Goal: Information Seeking & Learning: Learn about a topic

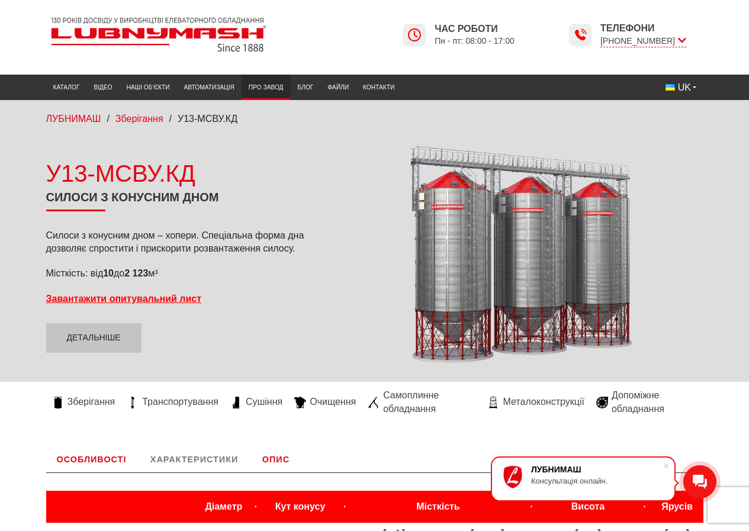
click at [266, 87] on link "Про завод" at bounding box center [266, 88] width 49 height 20
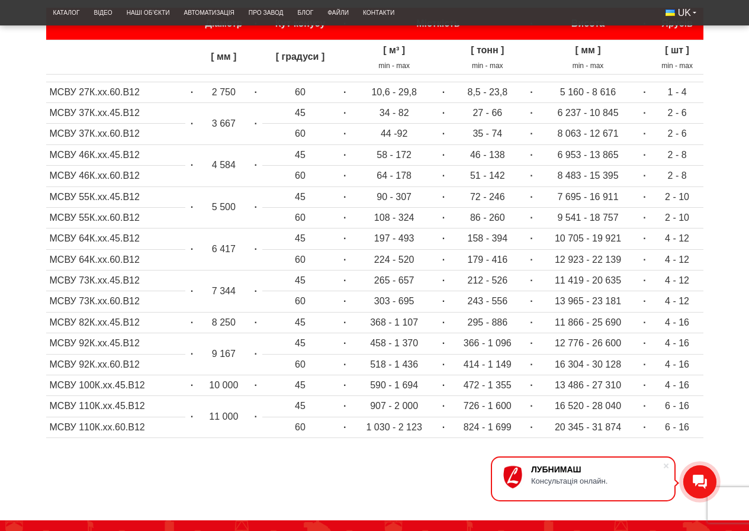
scroll to position [128, 0]
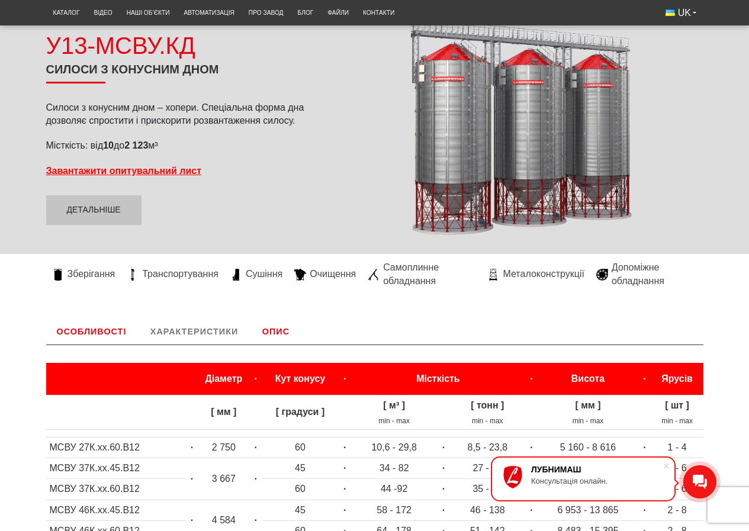
click at [276, 329] on link "Опис" at bounding box center [276, 332] width 49 height 26
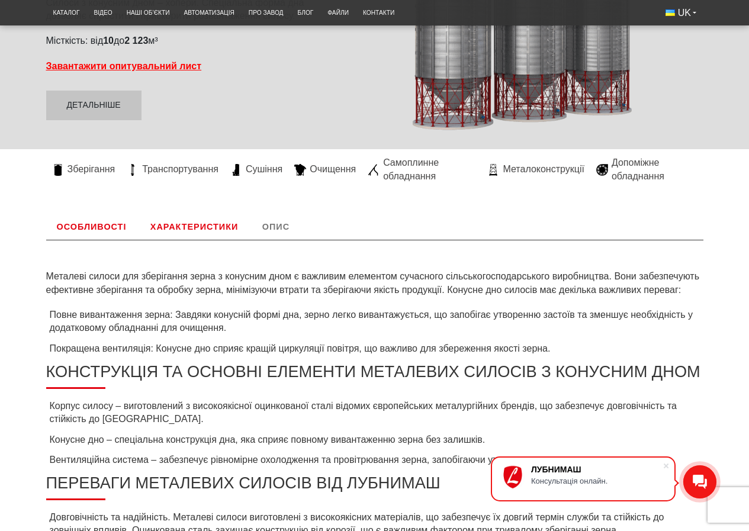
scroll to position [227, 0]
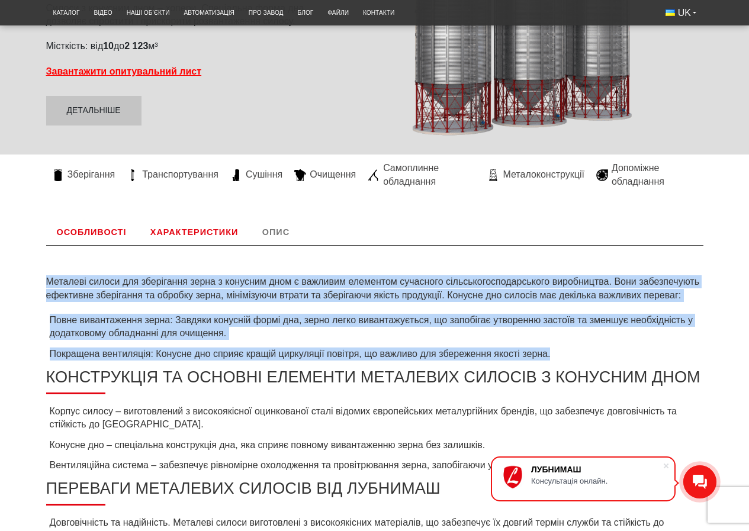
drag, startPoint x: 48, startPoint y: 282, endPoint x: 575, endPoint y: 355, distance: 531.9
click at [575, 355] on div "Металеві силоси для зберігання зерна з конусним дном є важливим елементом сучас…" at bounding box center [374, 456] width 657 height 423
copy div "Металеві силоси для зберігання зерна з конусним дном є важливим елементом сучас…"
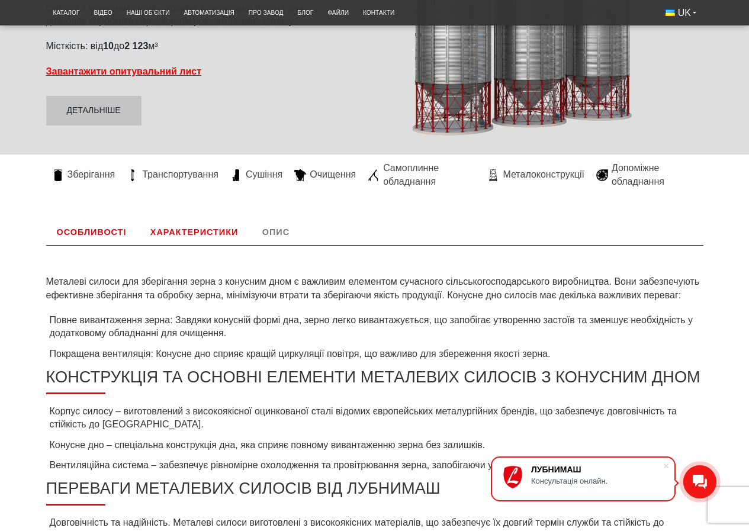
click at [223, 434] on ul "Корпус силосу – виготовлений з високоякісної оцинкованої сталі відомих європейс…" at bounding box center [374, 438] width 657 height 67
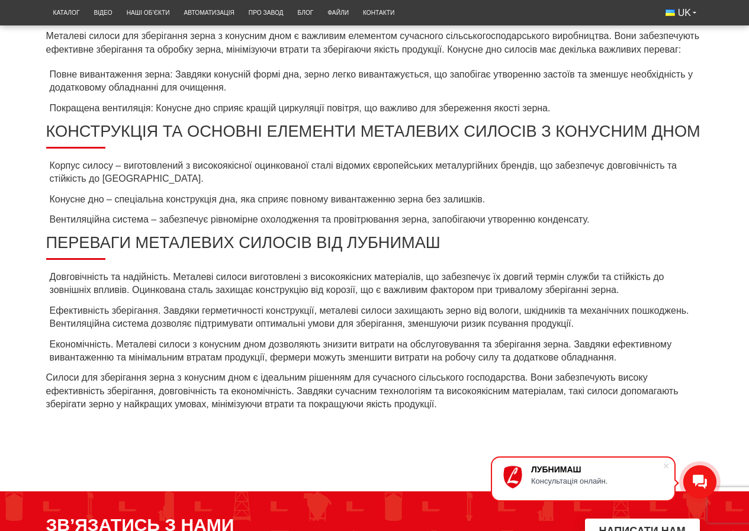
scroll to position [523, 0]
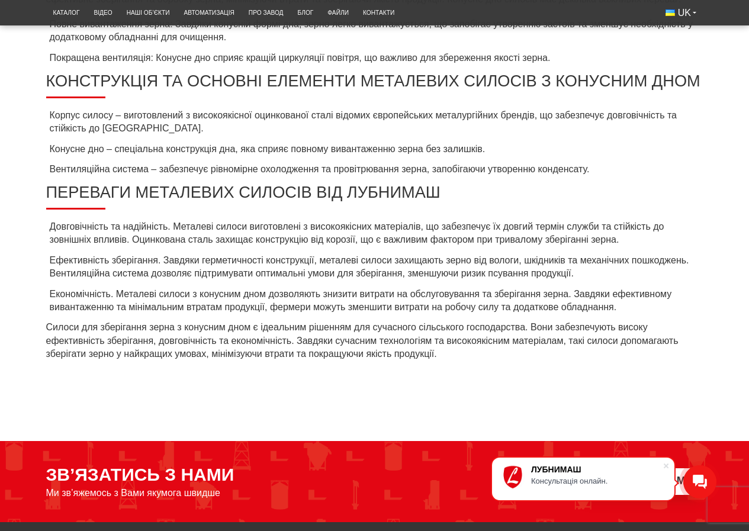
click at [49, 115] on li "Корпус силосу – виготовлений з високоякісної оцинкованої сталі відомих європейс…" at bounding box center [374, 122] width 657 height 27
click at [223, 368] on div "Металеві силоси для зберігання зерна з конусним дном є важливим елементом сучас…" at bounding box center [374, 160] width 657 height 423
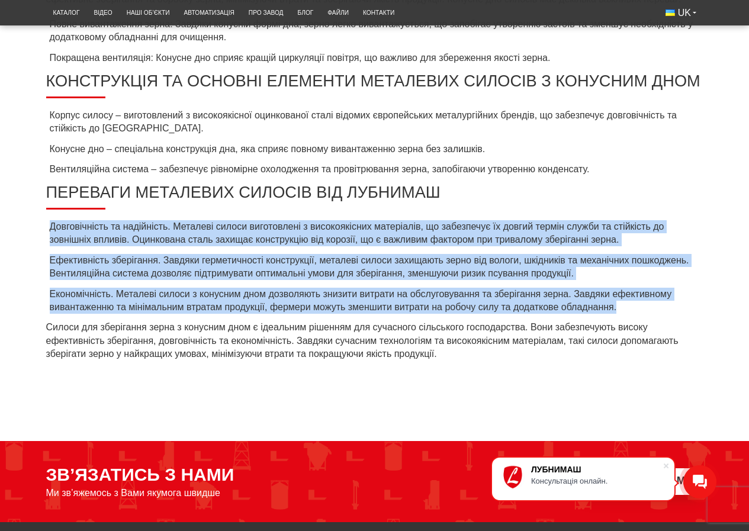
drag, startPoint x: 51, startPoint y: 224, endPoint x: 636, endPoint y: 314, distance: 592.3
click at [636, 314] on ul "Довговічність та надійність. Металеві силоси виготовлені з високоякісних матері…" at bounding box center [374, 267] width 657 height 94
copy ul "Довговічність та надійність. Металеві силоси виготовлені з високоякісних матері…"
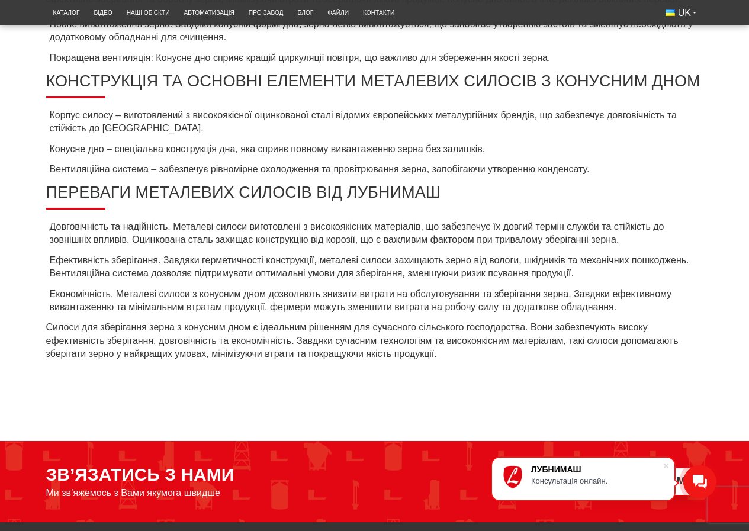
click at [295, 387] on body "ЛУБНИМАШ Консультація онлайн. LUBNYMASH Каталог Відео Наші об’єкти Автоматизаці…" at bounding box center [374, 137] width 749 height 1321
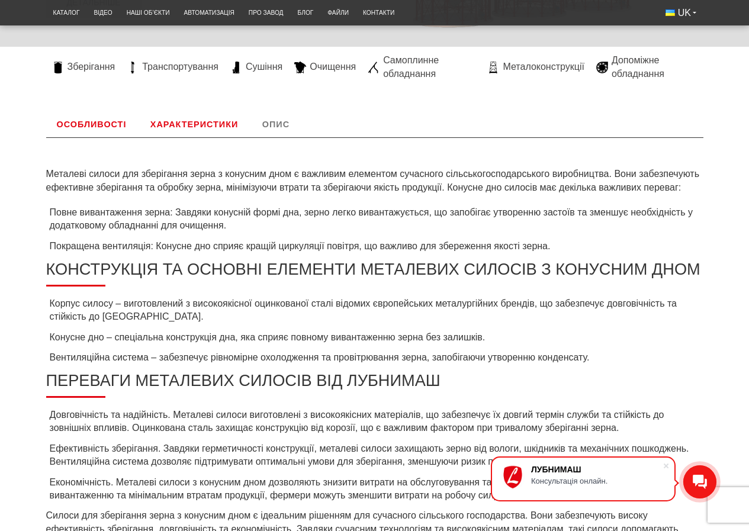
scroll to position [287, 0]
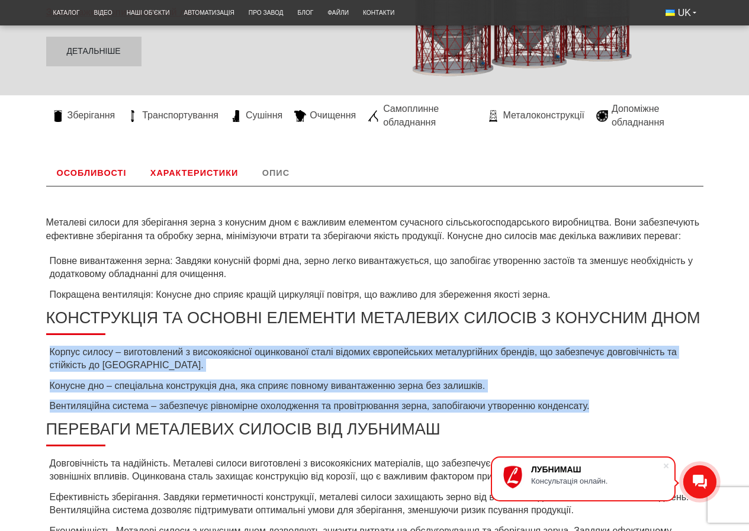
drag, startPoint x: 50, startPoint y: 353, endPoint x: 612, endPoint y: 407, distance: 563.8
click at [612, 407] on ul "Корпус силосу – виготовлений з високоякісної оцинкованої сталі відомих європейс…" at bounding box center [374, 379] width 657 height 67
copy ul "Корпус силосу – виготовлений з високоякісної оцинкованої сталі відомих європейс…"
click at [369, 378] on ul "Корпус силосу – виготовлений з високоякісної оцинкованої сталі відомих європейс…" at bounding box center [374, 379] width 657 height 67
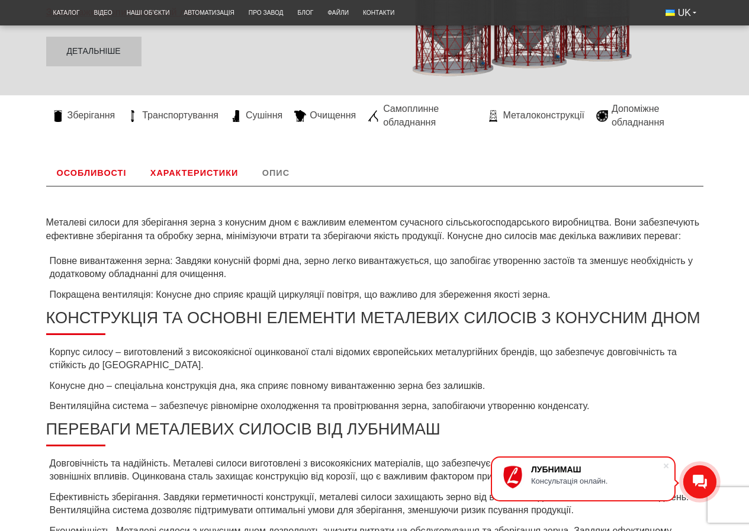
click at [197, 170] on link "Характеристики" at bounding box center [194, 173] width 109 height 26
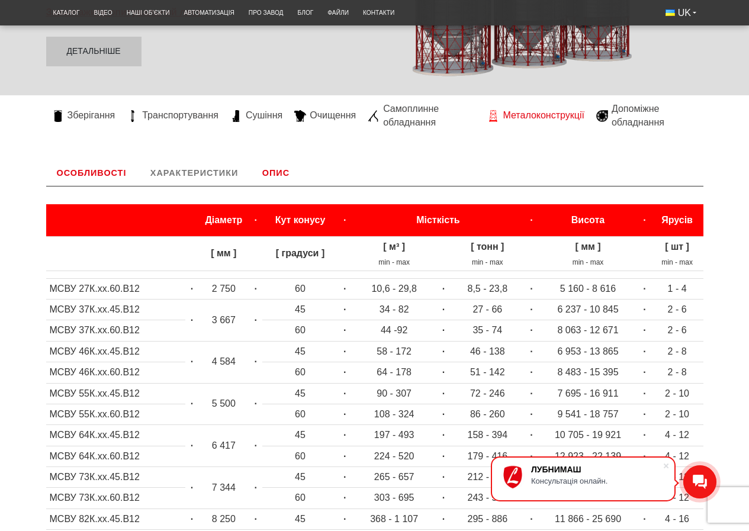
click at [536, 113] on span "Металоконструкції" at bounding box center [543, 115] width 81 height 13
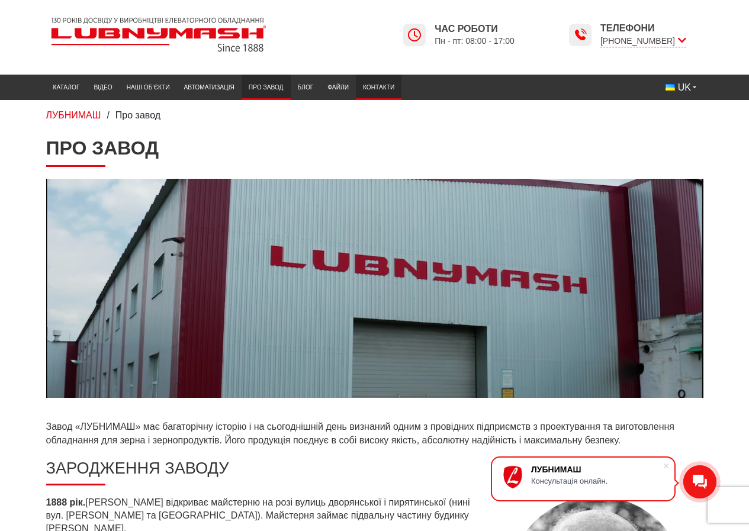
click at [384, 87] on link "Контакти" at bounding box center [379, 88] width 46 height 20
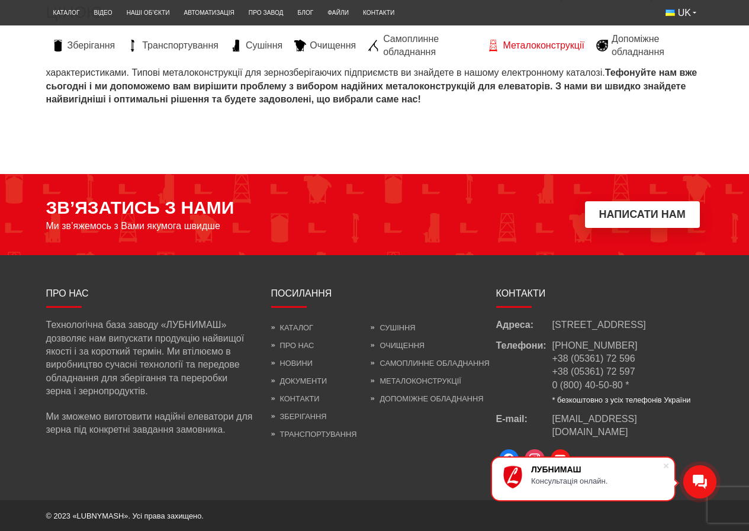
scroll to position [1417, 0]
click at [397, 327] on link "Сушіння" at bounding box center [393, 327] width 44 height 9
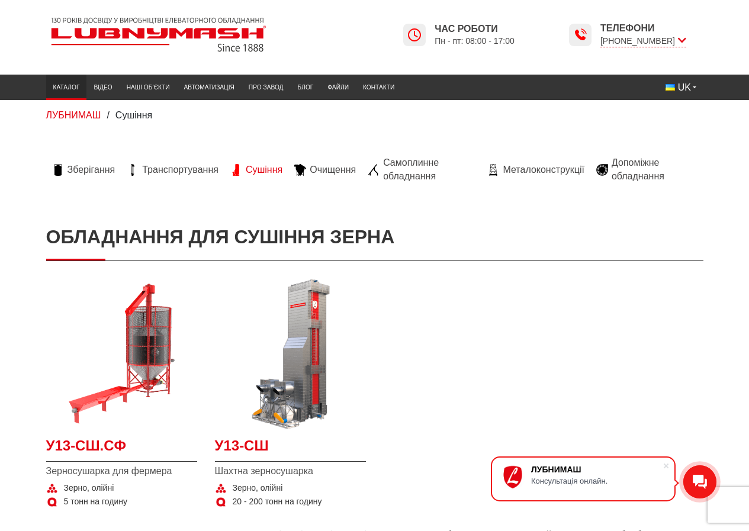
click at [66, 88] on link "Каталог" at bounding box center [66, 88] width 41 height 20
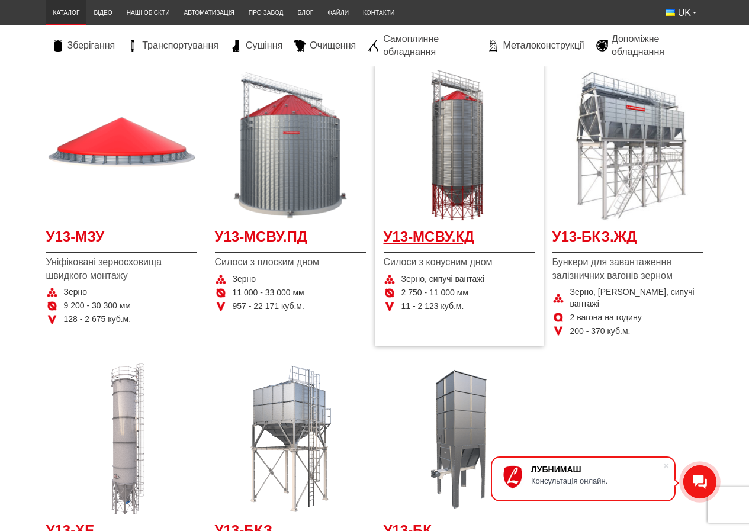
scroll to position [237, 0]
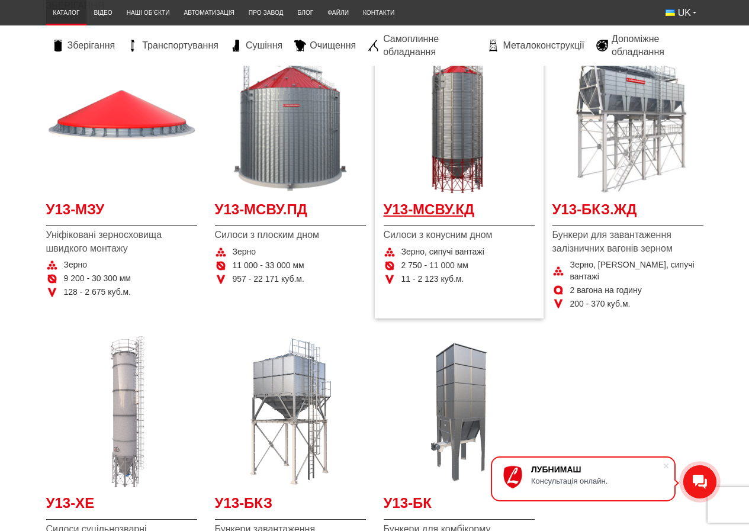
click at [435, 204] on span "У13-МСВУ.КД" at bounding box center [459, 213] width 151 height 27
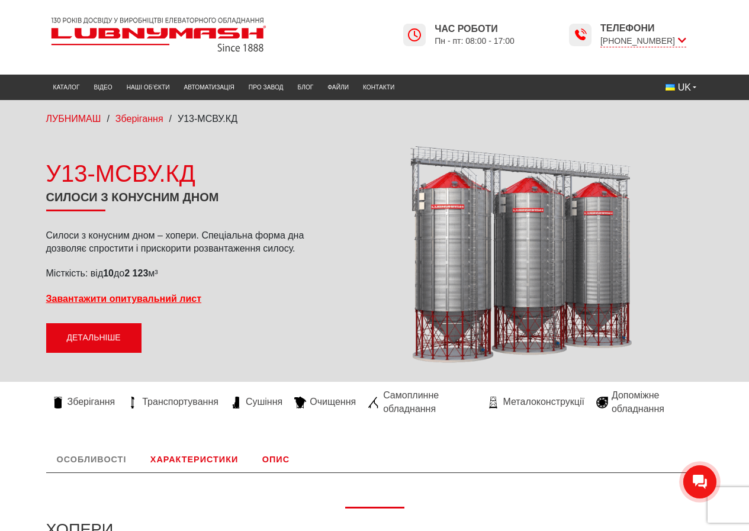
click at [96, 343] on link "Детальніше" at bounding box center [93, 338] width 95 height 30
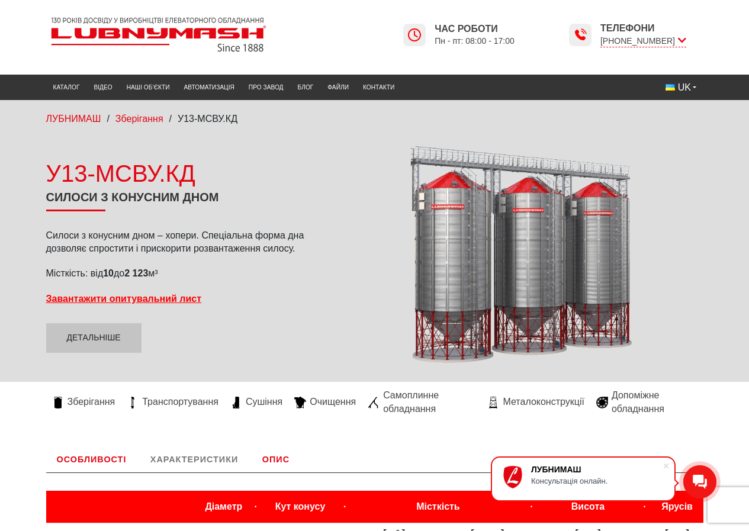
click at [332, 287] on div at bounding box center [515, 254] width 376 height 219
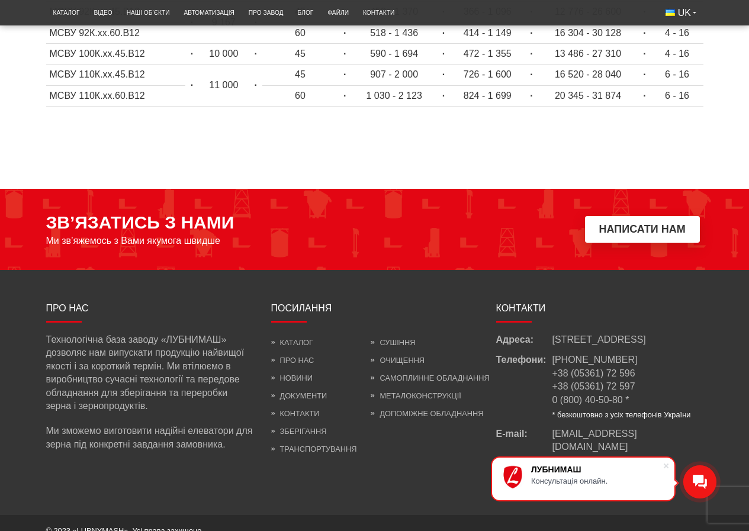
scroll to position [838, 0]
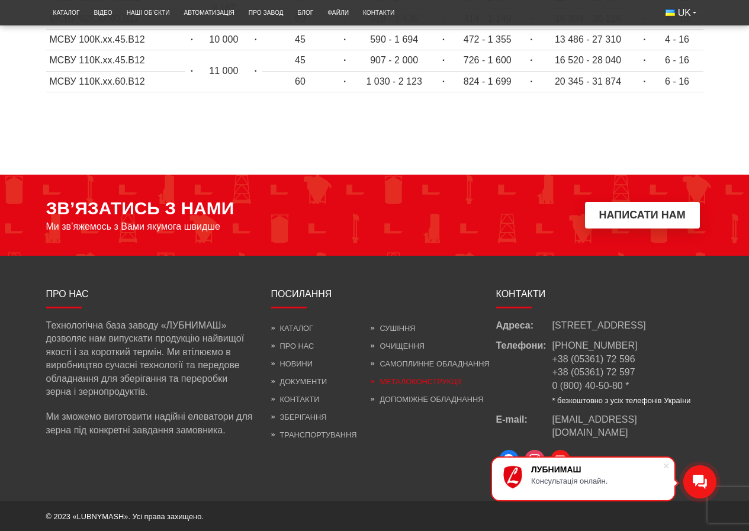
click at [453, 380] on link "Металоконструкції" at bounding box center [416, 381] width 90 height 9
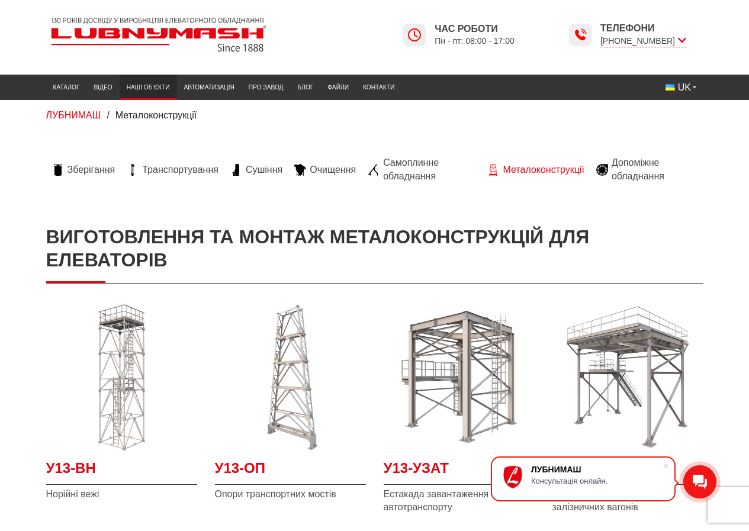
click at [143, 85] on link "Наші об’єкти" at bounding box center [148, 88] width 57 height 20
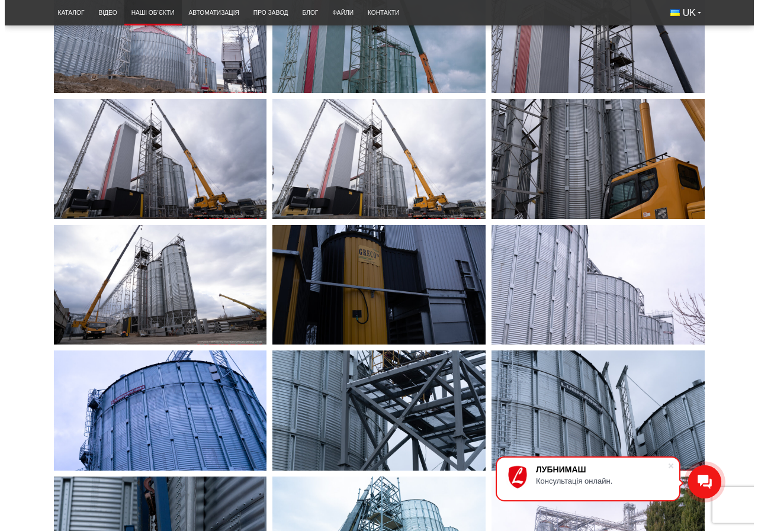
scroll to position [1895, 0]
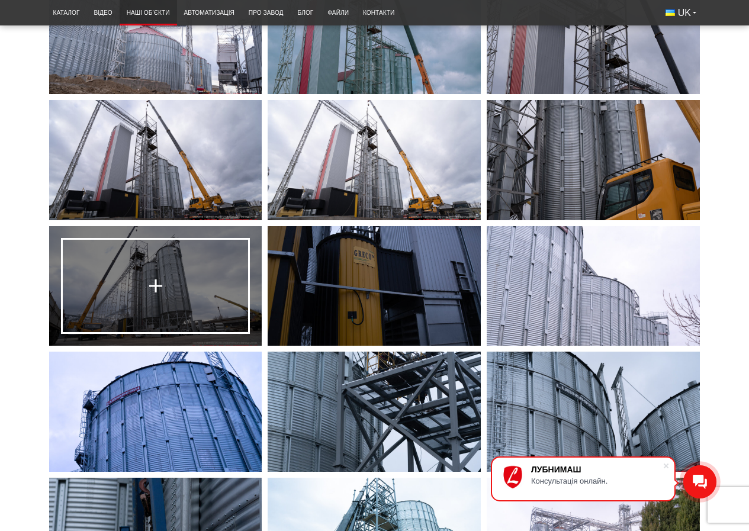
click at [195, 303] on link at bounding box center [155, 286] width 213 height 120
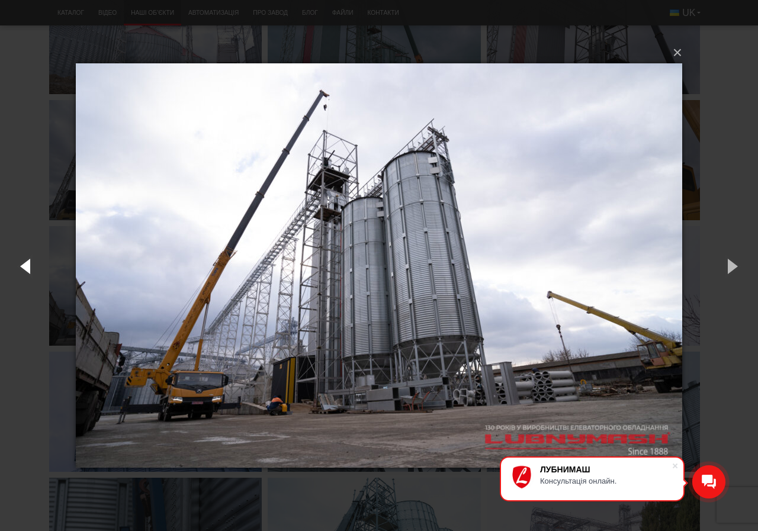
click at [22, 268] on button "button" at bounding box center [26, 265] width 53 height 65
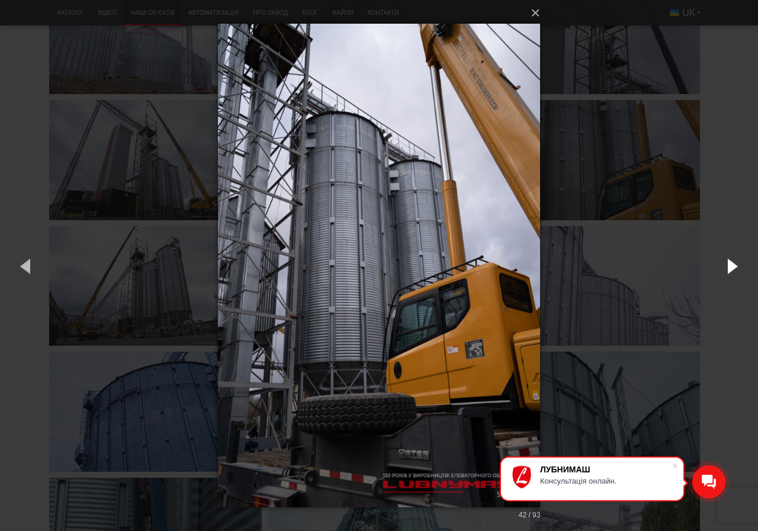
click at [724, 263] on button "button" at bounding box center [731, 265] width 53 height 65
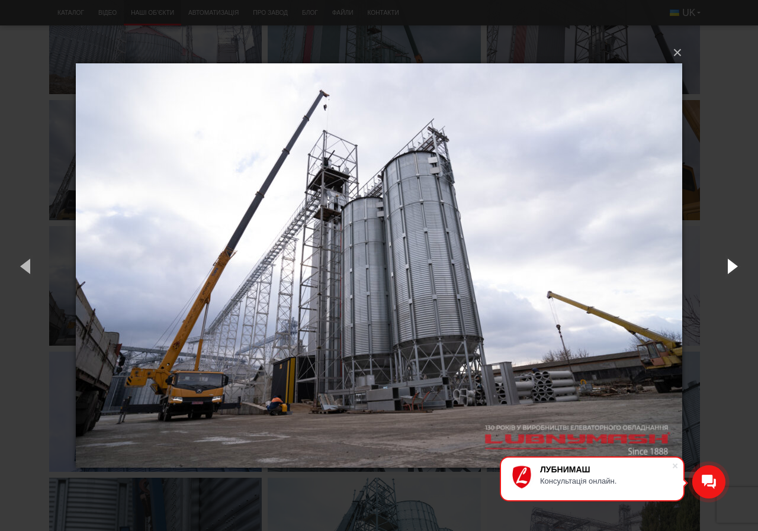
click at [726, 262] on button "button" at bounding box center [731, 265] width 53 height 65
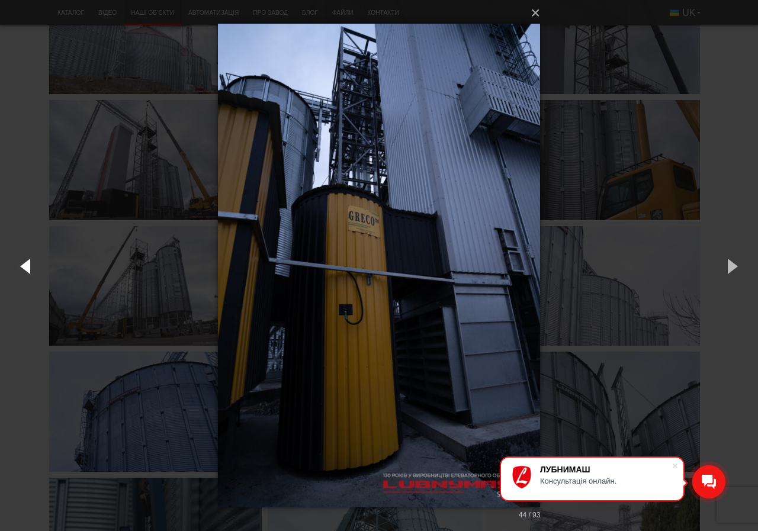
click at [21, 267] on button "button" at bounding box center [26, 265] width 53 height 65
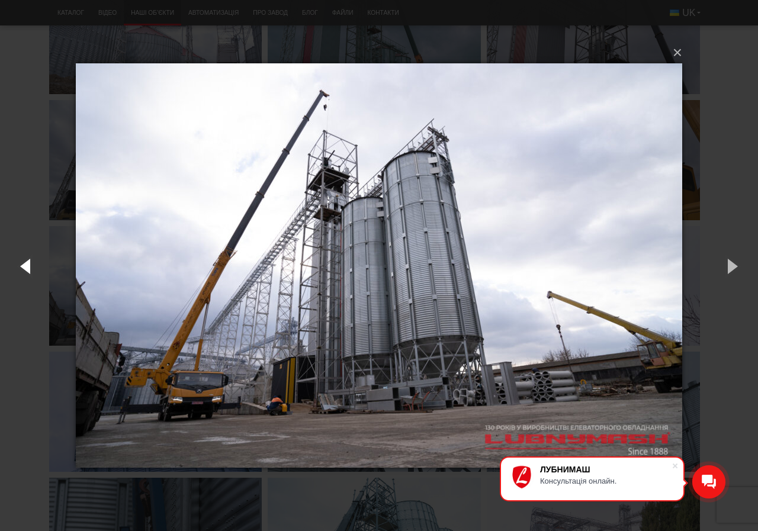
click at [21, 267] on button "button" at bounding box center [26, 265] width 53 height 65
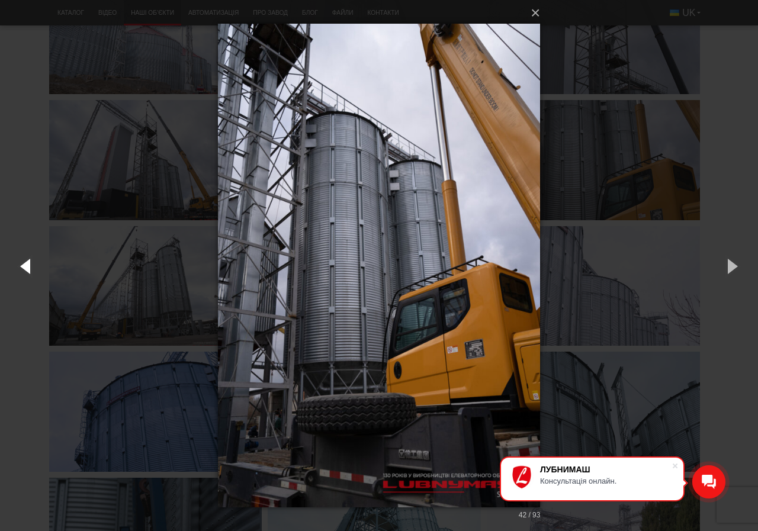
click at [21, 267] on button "button" at bounding box center [26, 265] width 53 height 65
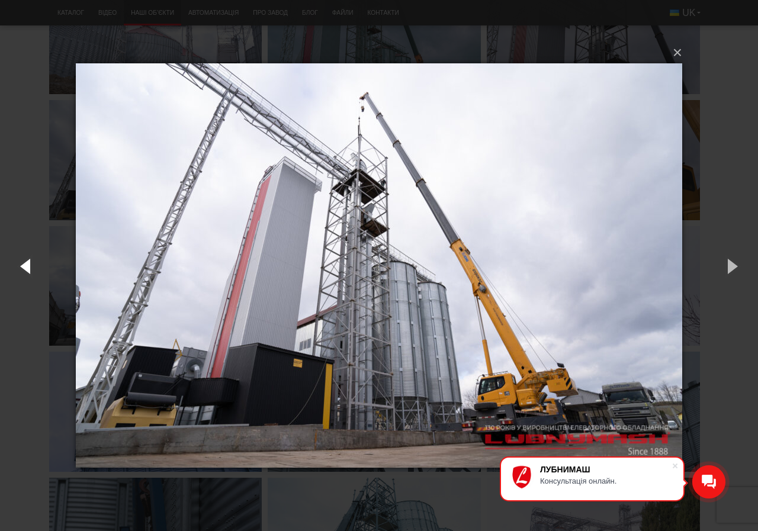
click at [21, 267] on button "button" at bounding box center [26, 265] width 53 height 65
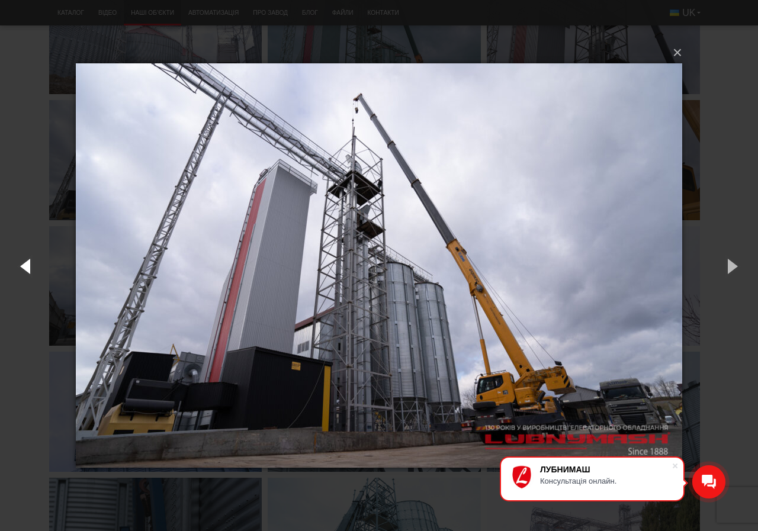
click at [21, 267] on button "button" at bounding box center [26, 265] width 53 height 65
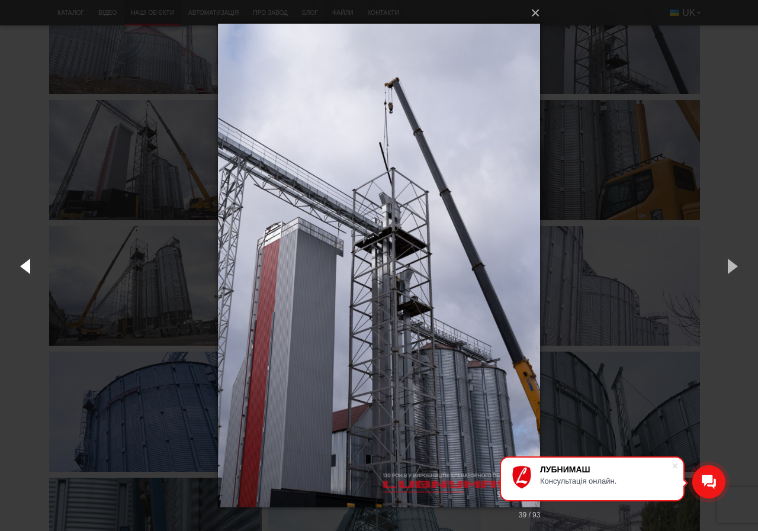
click at [21, 267] on button "button" at bounding box center [26, 265] width 53 height 65
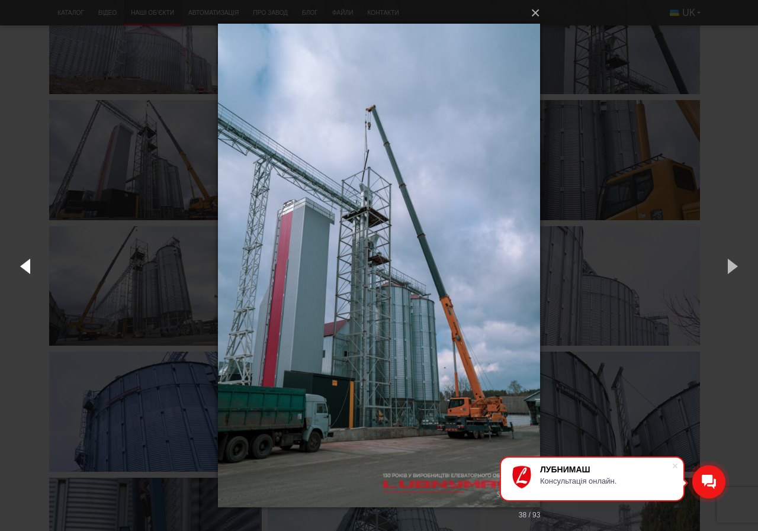
click at [21, 267] on button "button" at bounding box center [26, 265] width 53 height 65
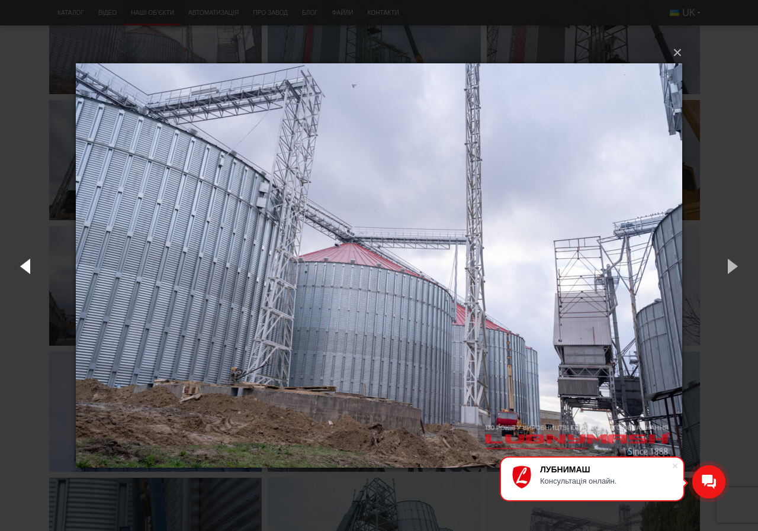
click at [21, 267] on button "button" at bounding box center [26, 265] width 53 height 65
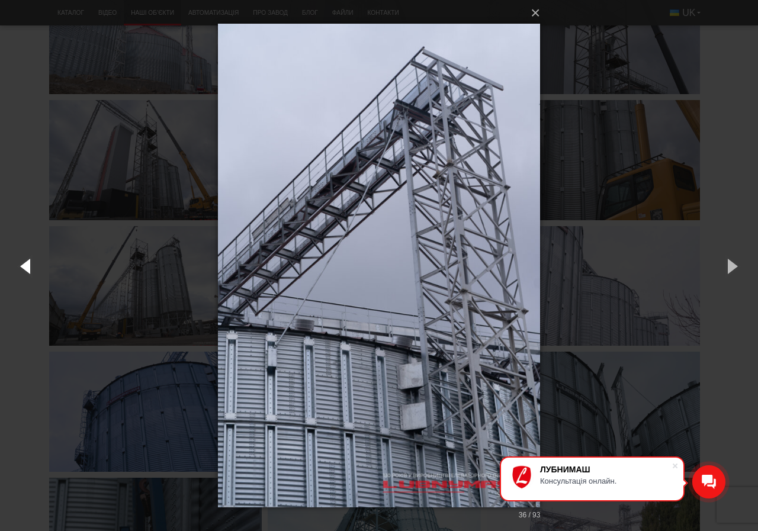
click at [21, 267] on button "button" at bounding box center [26, 265] width 53 height 65
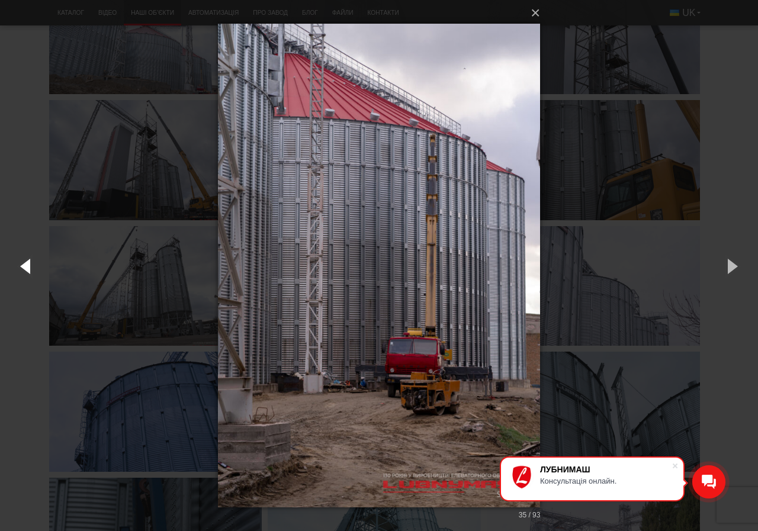
click at [21, 267] on button "button" at bounding box center [26, 265] width 53 height 65
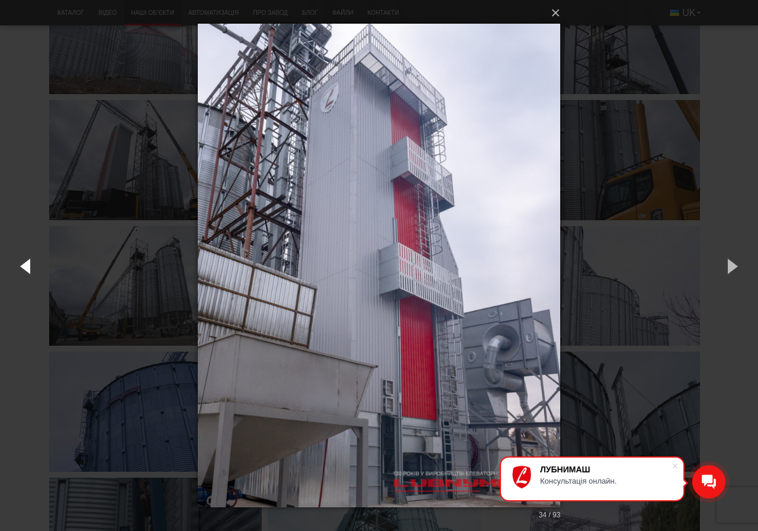
click at [21, 267] on button "button" at bounding box center [26, 265] width 53 height 65
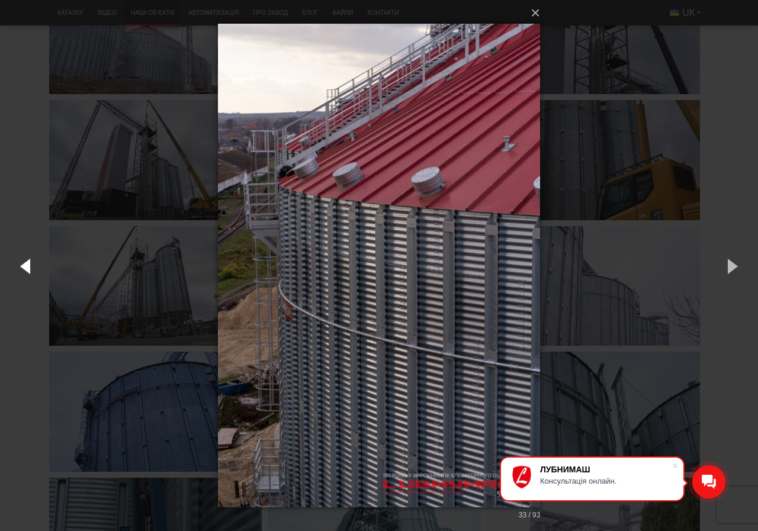
click at [21, 267] on button "button" at bounding box center [26, 265] width 53 height 65
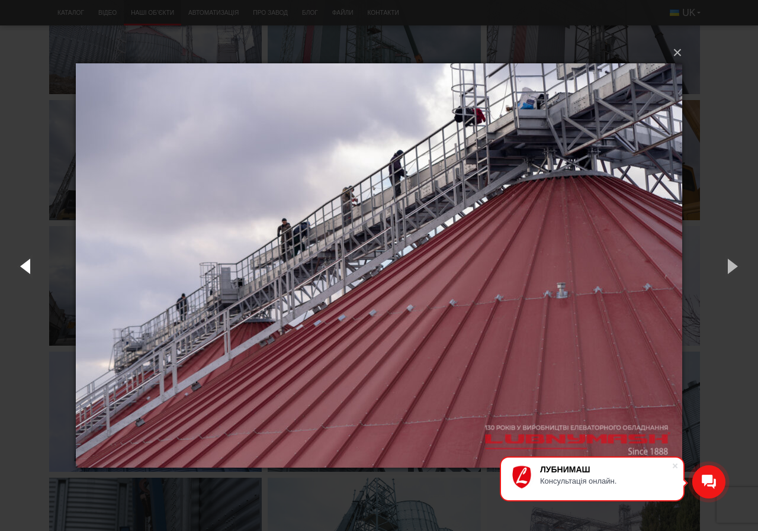
click at [21, 267] on button "button" at bounding box center [26, 265] width 53 height 65
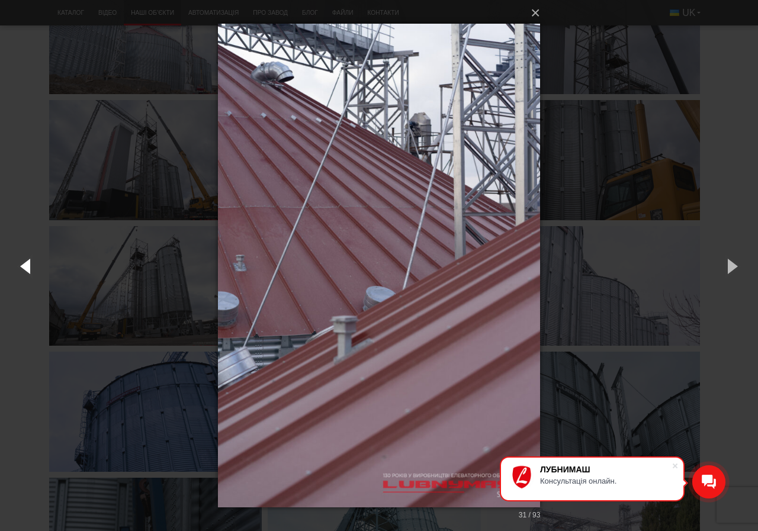
click at [21, 267] on button "button" at bounding box center [26, 265] width 53 height 65
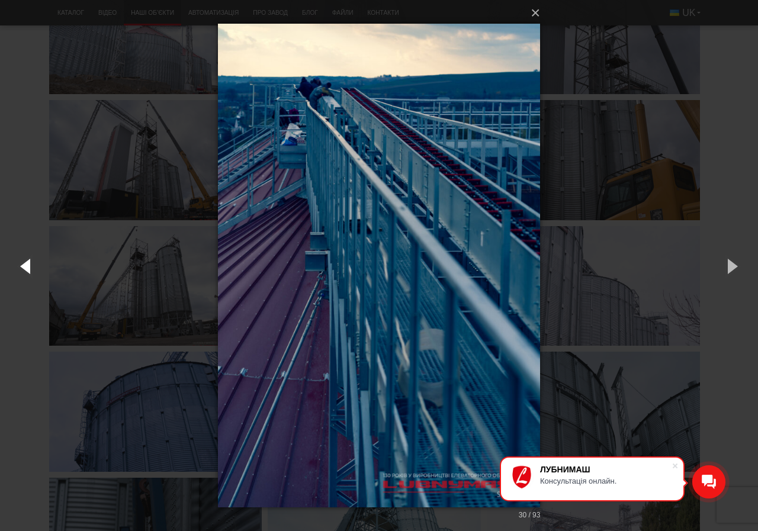
click at [21, 267] on button "button" at bounding box center [26, 265] width 53 height 65
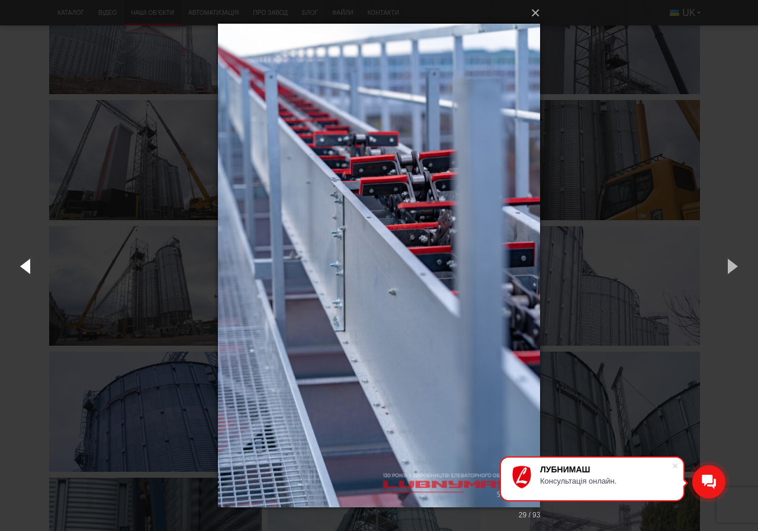
click at [21, 267] on button "button" at bounding box center [26, 265] width 53 height 65
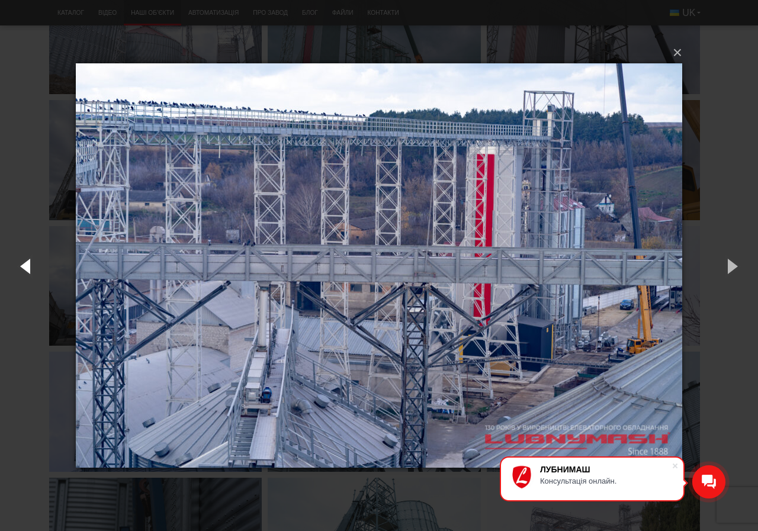
click at [21, 267] on button "button" at bounding box center [26, 265] width 53 height 65
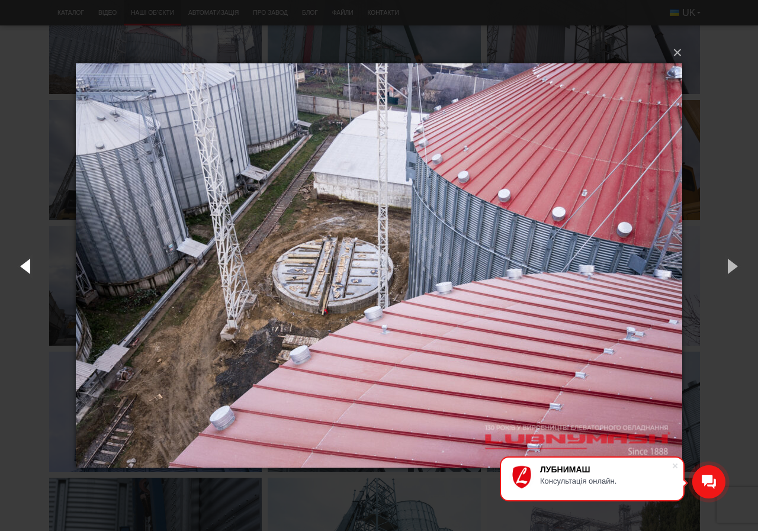
click at [21, 267] on button "button" at bounding box center [26, 265] width 53 height 65
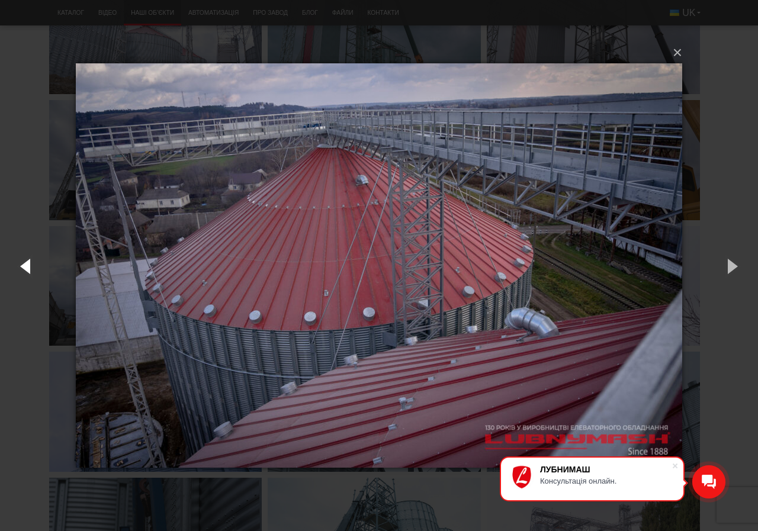
click at [21, 267] on button "button" at bounding box center [26, 265] width 53 height 65
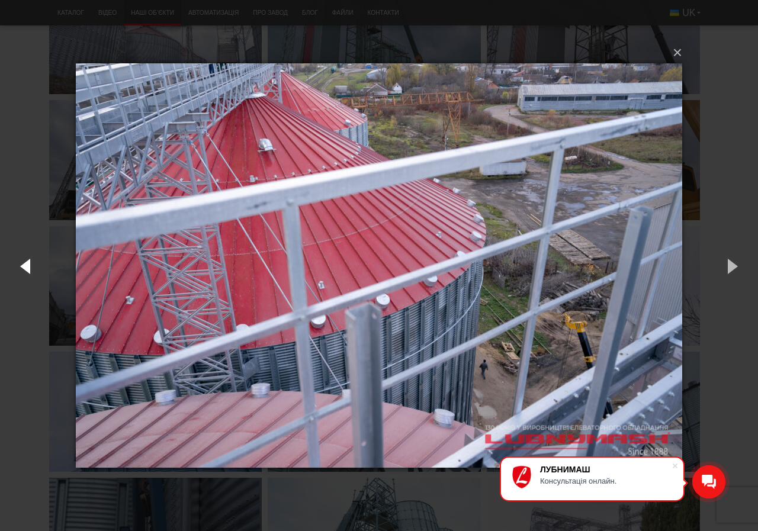
click at [21, 267] on button "button" at bounding box center [26, 265] width 53 height 65
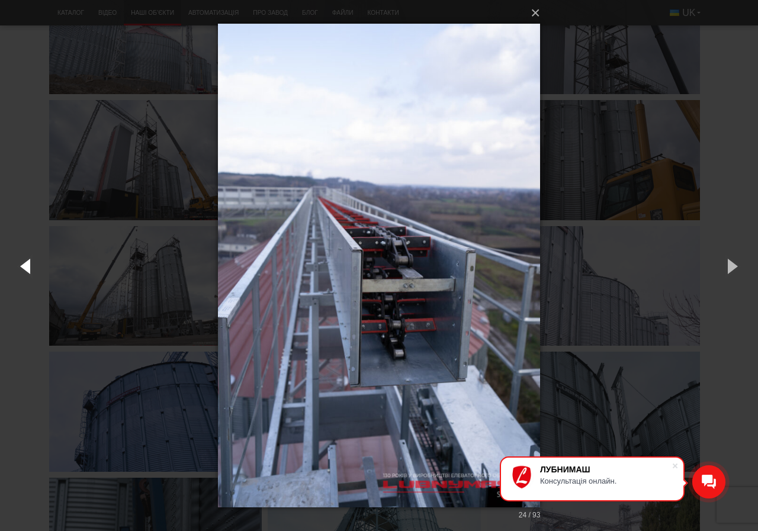
click at [21, 267] on button "button" at bounding box center [26, 265] width 53 height 65
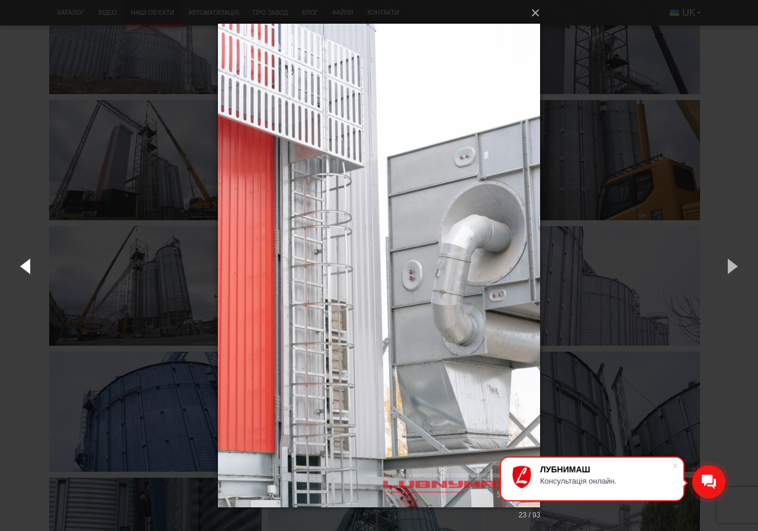
click at [21, 267] on button "button" at bounding box center [26, 265] width 53 height 65
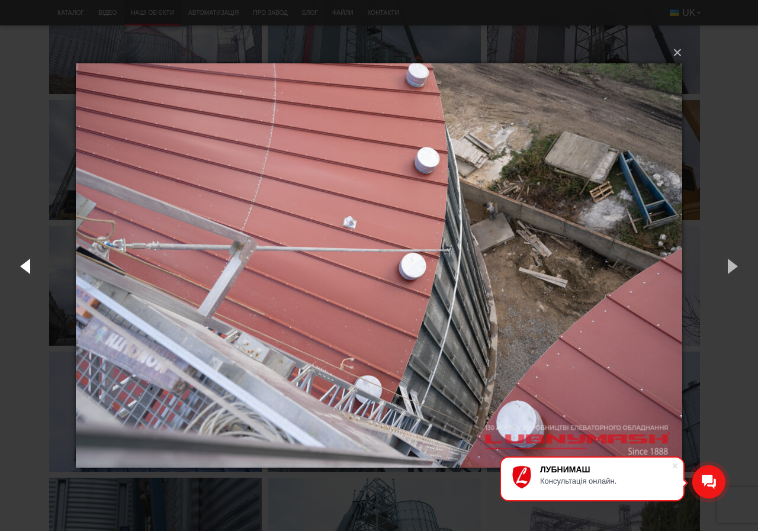
click at [21, 267] on button "button" at bounding box center [26, 265] width 53 height 65
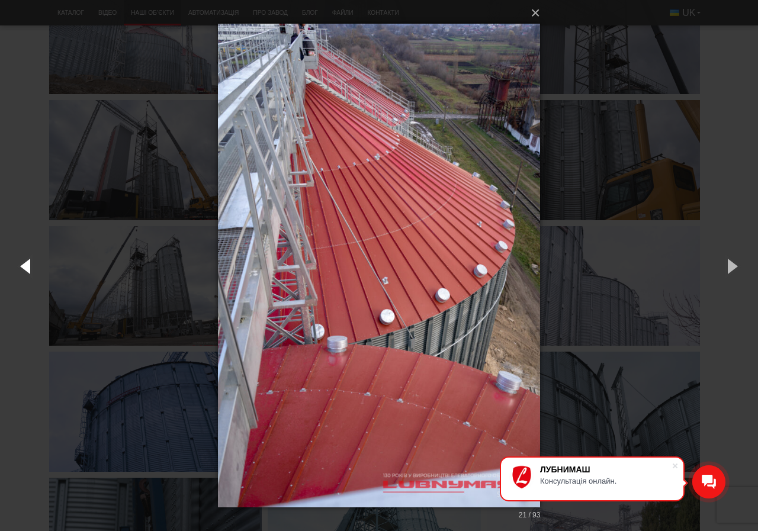
click at [21, 267] on button "button" at bounding box center [26, 265] width 53 height 65
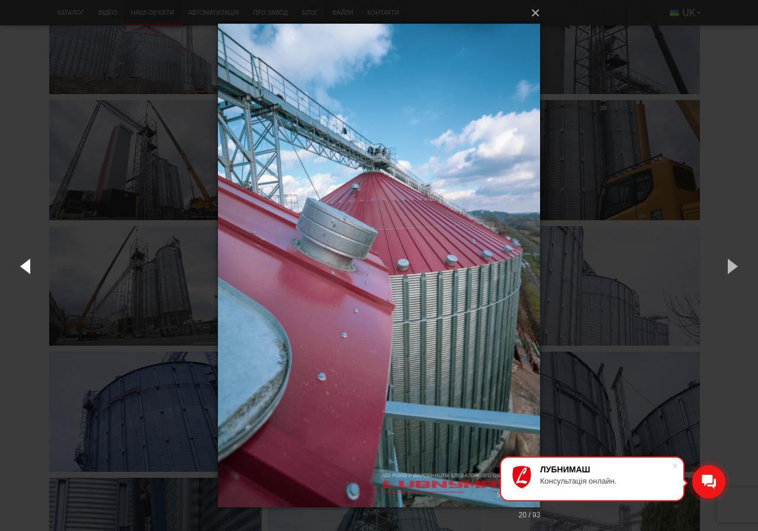
click at [21, 267] on button "button" at bounding box center [26, 265] width 53 height 65
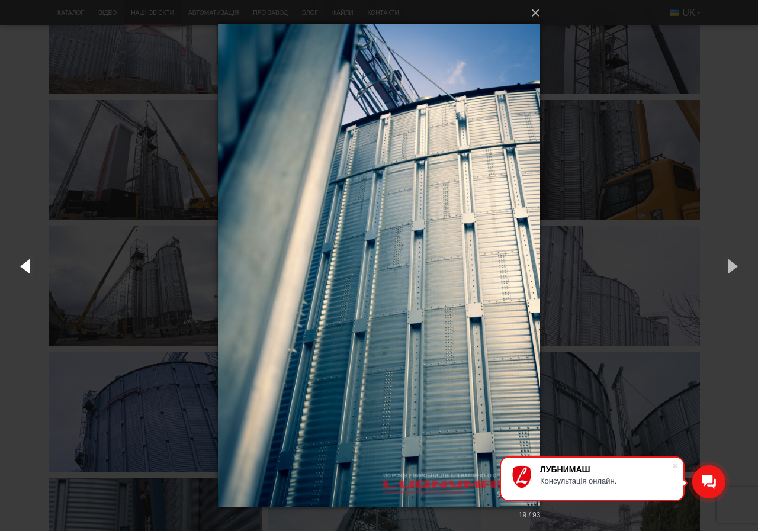
click at [21, 267] on button "button" at bounding box center [26, 265] width 53 height 65
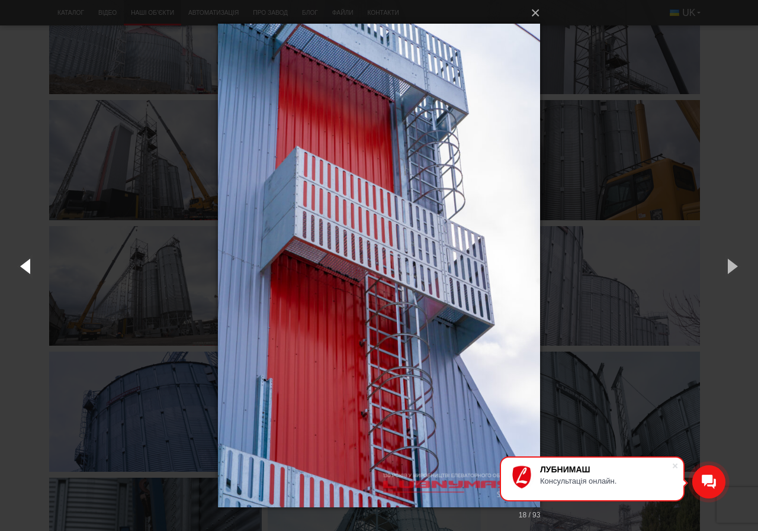
click at [29, 268] on button "button" at bounding box center [26, 265] width 53 height 65
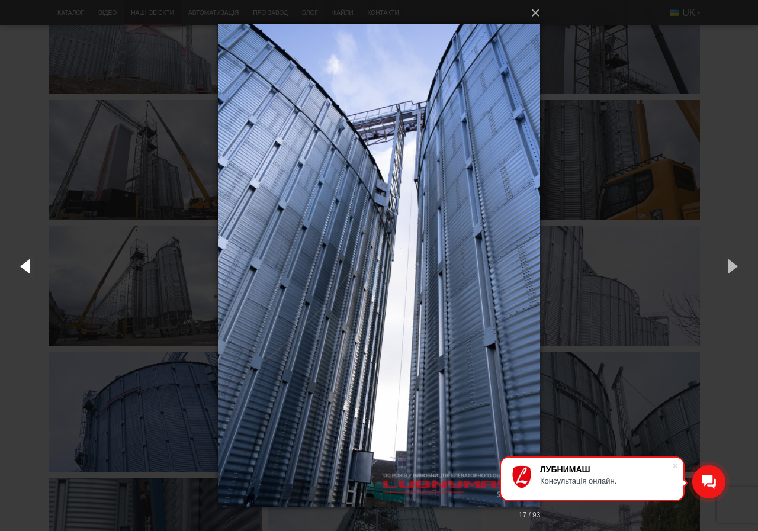
click at [29, 268] on button "button" at bounding box center [26, 265] width 53 height 65
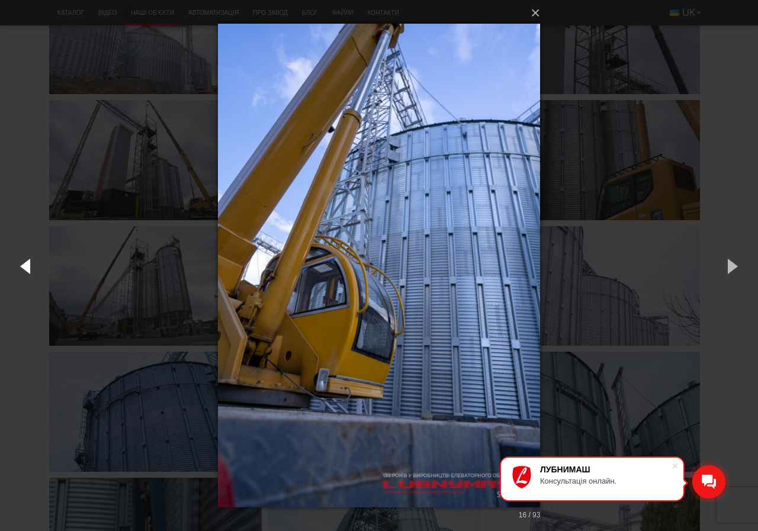
click at [29, 268] on button "button" at bounding box center [26, 265] width 53 height 65
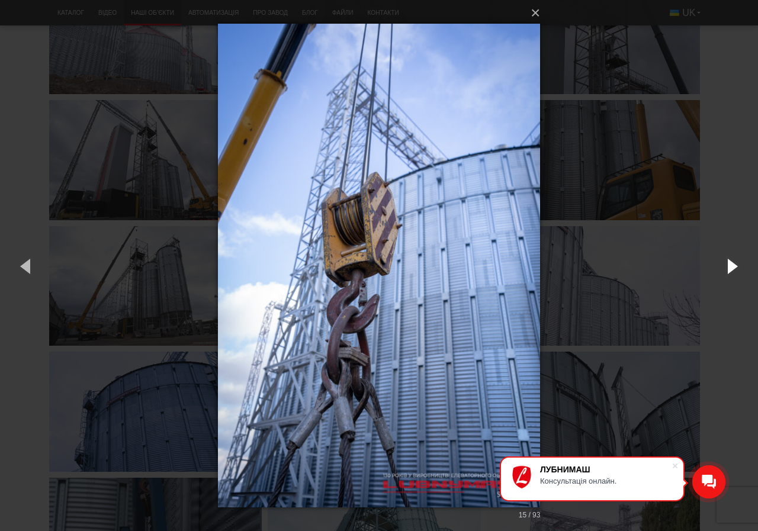
click at [731, 270] on button "button" at bounding box center [731, 265] width 53 height 65
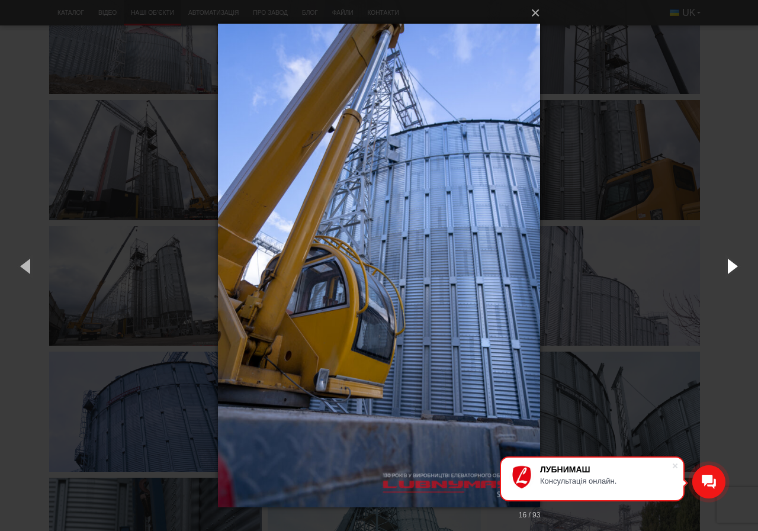
click at [731, 270] on button "button" at bounding box center [731, 265] width 53 height 65
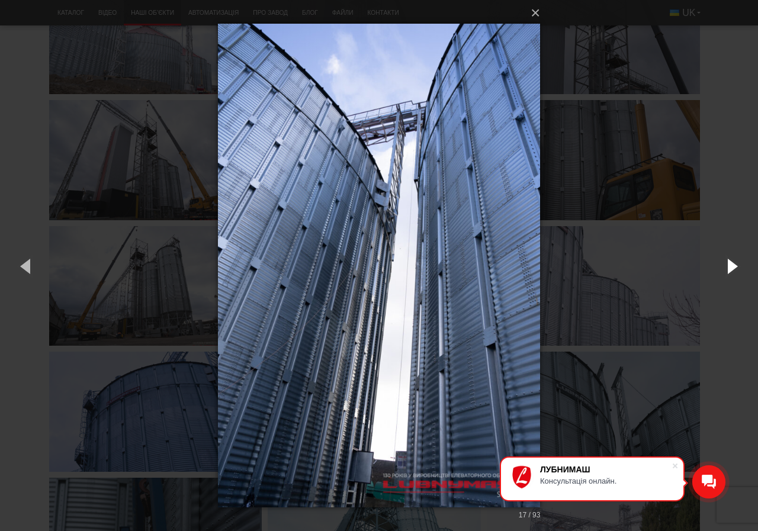
click at [731, 270] on button "button" at bounding box center [731, 265] width 53 height 65
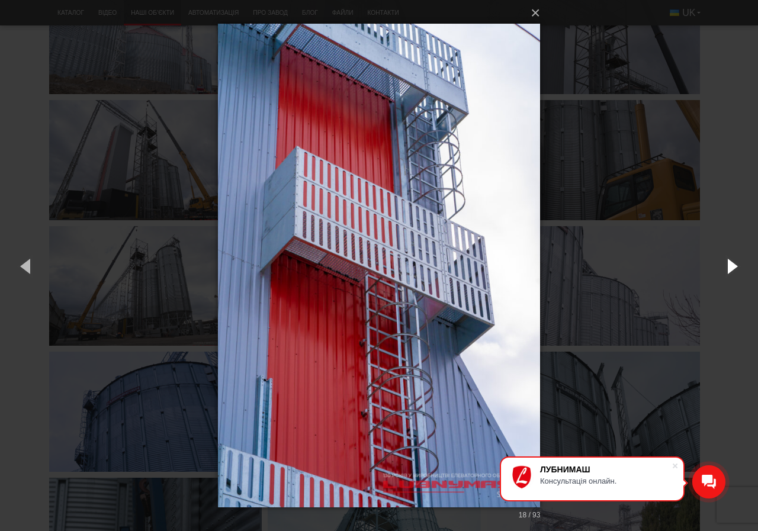
click at [732, 270] on button "button" at bounding box center [731, 265] width 53 height 65
